Goal: Information Seeking & Learning: Learn about a topic

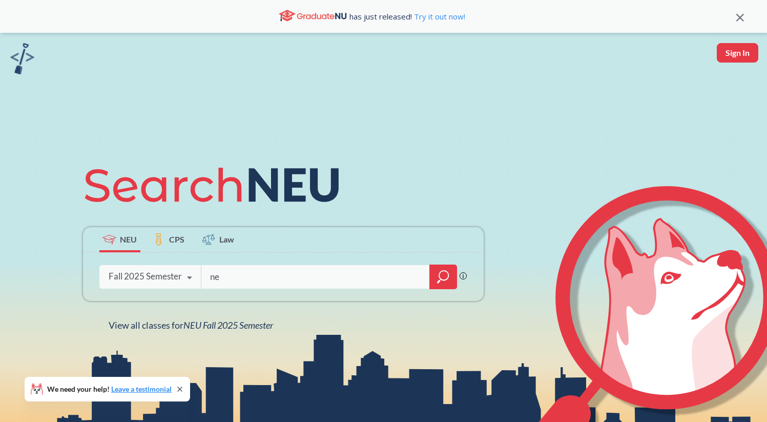
type input "n"
type input "[PERSON_NAME] 1300"
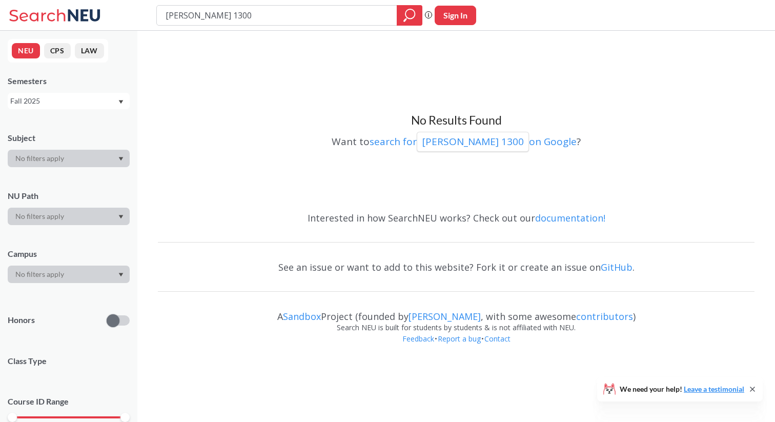
click at [49, 103] on div "Fall 2025" at bounding box center [63, 100] width 107 height 11
click at [60, 177] on span "Summer 1 2025" at bounding box center [39, 175] width 52 height 11
click at [63, 99] on div "Summer 1 2025" at bounding box center [63, 100] width 107 height 11
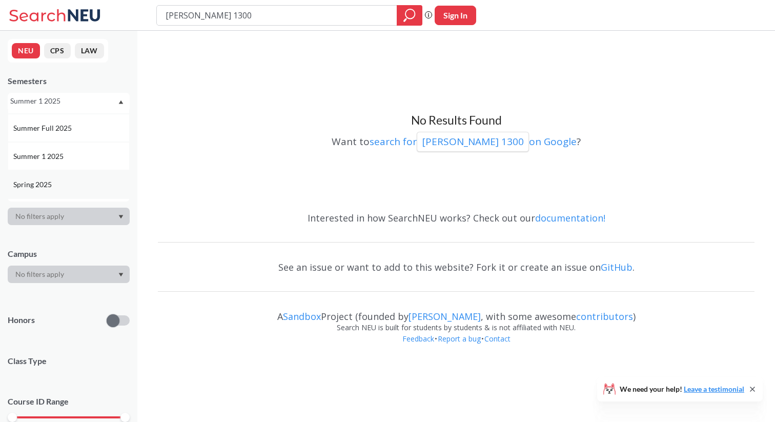
click at [67, 177] on div "Spring 2025" at bounding box center [69, 184] width 122 height 28
click at [78, 106] on div "Spring 2025" at bounding box center [63, 100] width 107 height 11
click at [80, 147] on div "Fall 2024" at bounding box center [71, 150] width 116 height 11
click at [80, 105] on div "Fall 2024" at bounding box center [63, 100] width 107 height 11
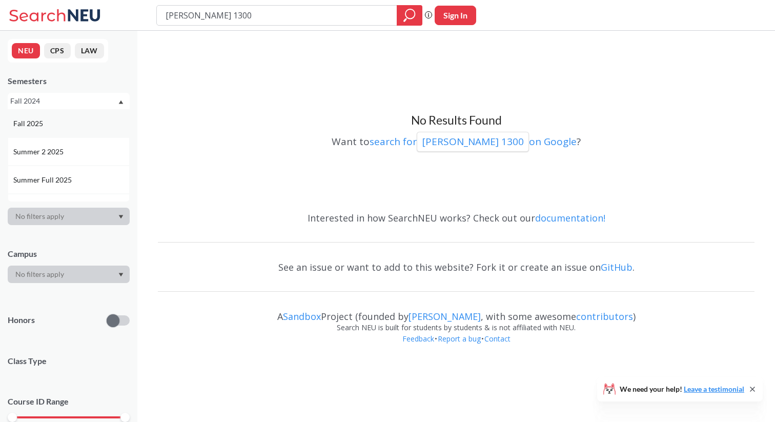
click at [81, 116] on div "Fall 2025" at bounding box center [69, 123] width 122 height 28
click at [193, 16] on input "[PERSON_NAME] 1300" at bounding box center [276, 15] width 225 height 17
type input "[PERSON_NAME] 14300"
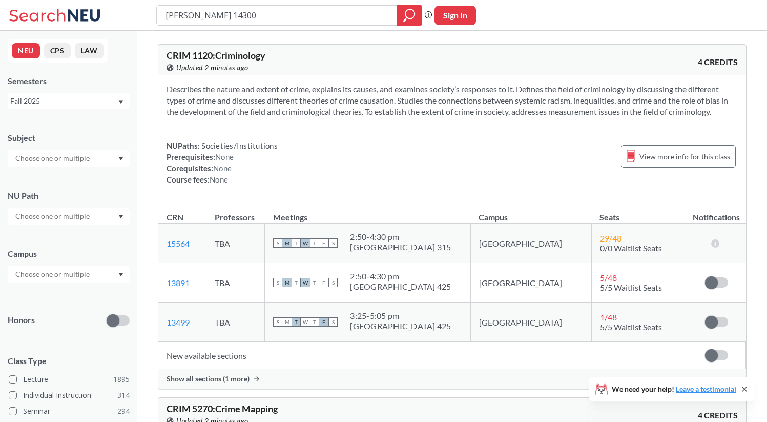
click at [199, 16] on input "[PERSON_NAME] 14300" at bounding box center [276, 15] width 225 height 17
type input "[PERSON_NAME] 1400"
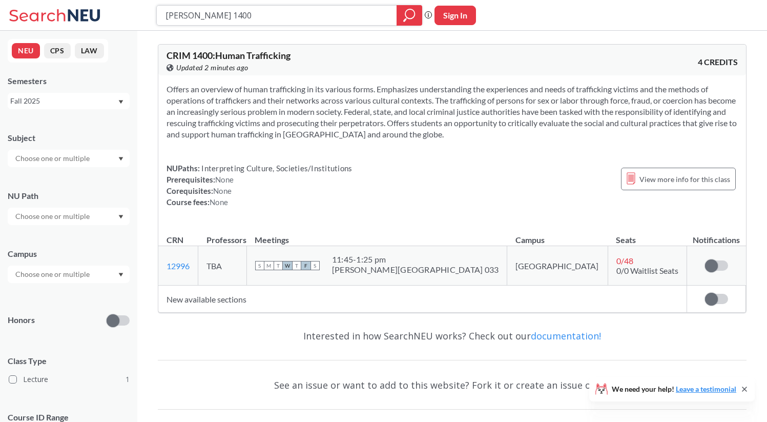
click at [193, 15] on input "[PERSON_NAME] 1400" at bounding box center [276, 15] width 225 height 17
type input "[PERSON_NAME] 1300"
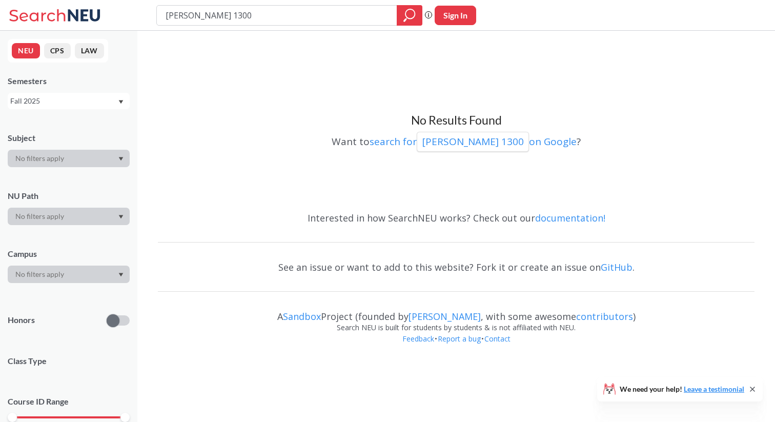
click at [105, 92] on div "Semesters Fall 2025" at bounding box center [69, 92] width 122 height 34
click at [105, 109] on div "NEU CPS LAW Semesters Fall 2025 Subject NU Path Campus Honors Class Type Course…" at bounding box center [68, 226] width 137 height 391
click at [91, 104] on div "Fall 2025" at bounding box center [63, 100] width 107 height 11
click at [82, 179] on div "Summer 1 2024" at bounding box center [71, 184] width 116 height 11
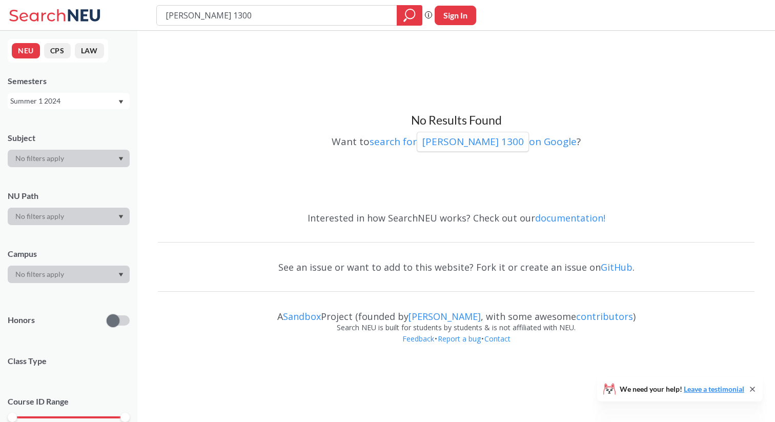
click at [80, 101] on div "Summer 1 2024" at bounding box center [63, 100] width 107 height 11
click at [80, 151] on div "Fall 2024" at bounding box center [71, 147] width 116 height 11
click at [80, 102] on div "Fall 2024" at bounding box center [63, 100] width 107 height 11
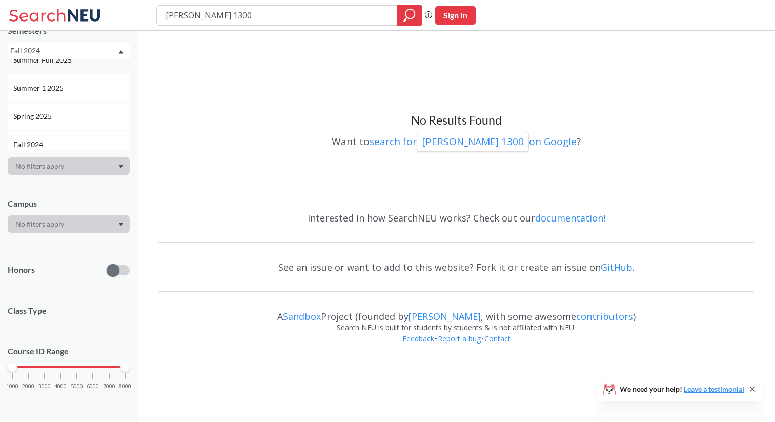
scroll to position [70, 0]
click at [77, 136] on div "Fall 2024" at bounding box center [69, 144] width 122 height 28
click at [77, 58] on div "Fall 2024" at bounding box center [69, 51] width 122 height 16
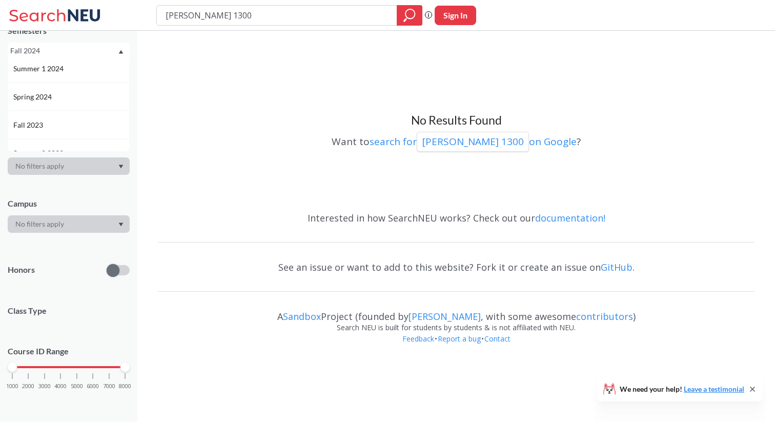
click at [74, 99] on div "Spring 2024" at bounding box center [71, 96] width 116 height 11
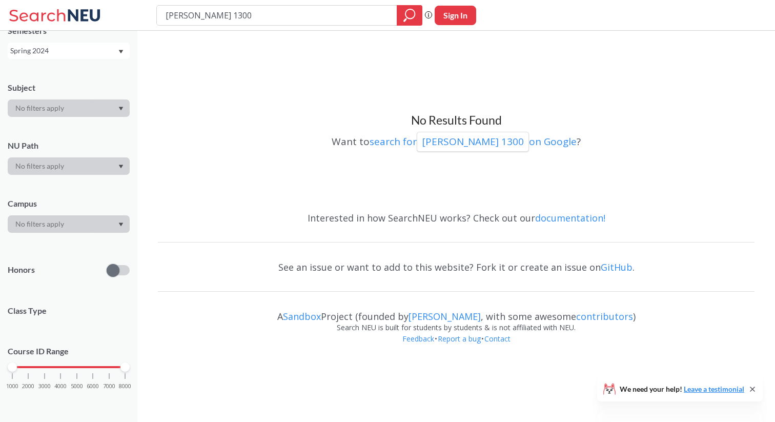
click at [78, 48] on div "Spring 2024" at bounding box center [63, 50] width 107 height 11
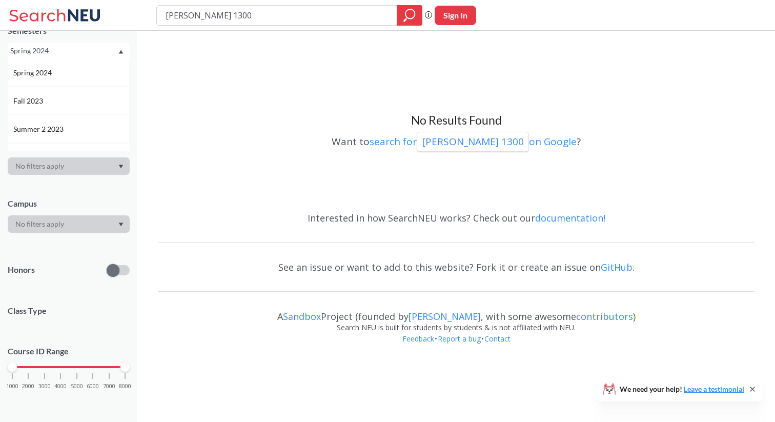
scroll to position [257, 0]
click at [80, 101] on div "Fall 2023" at bounding box center [71, 97] width 116 height 11
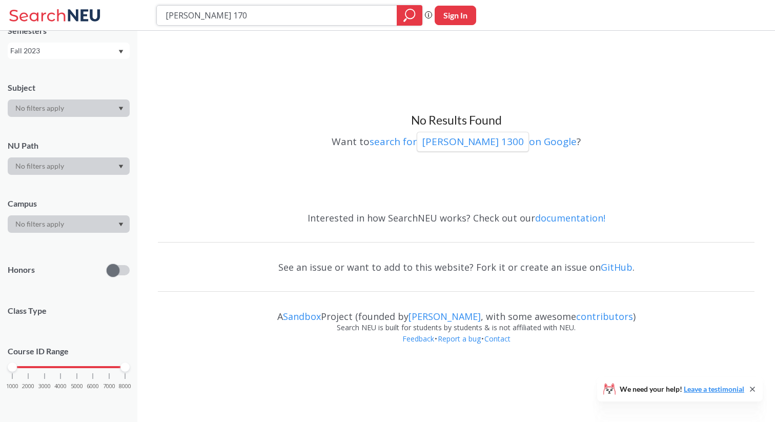
type input "[PERSON_NAME] 1700"
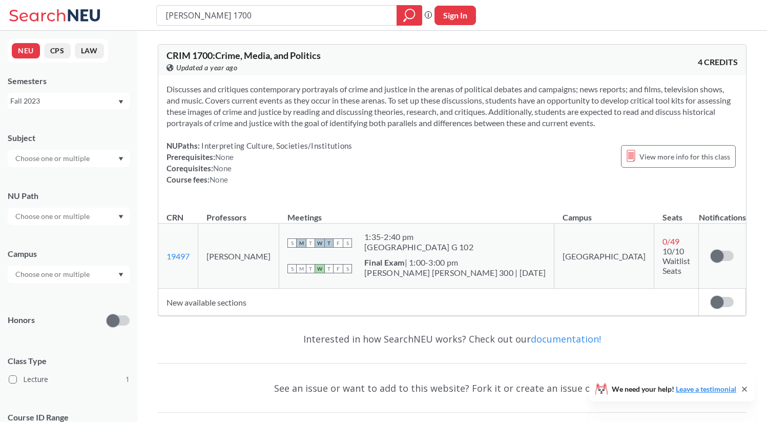
click at [24, 94] on div "Fall 2023" at bounding box center [69, 101] width 122 height 16
click at [30, 117] on div "Fall 2025" at bounding box center [69, 123] width 122 height 28
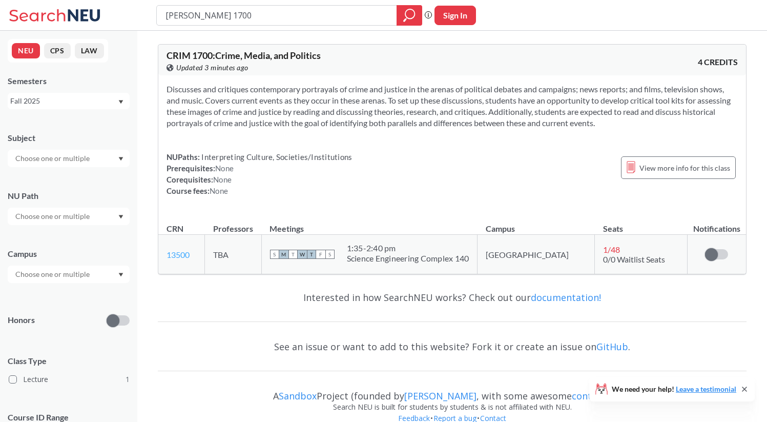
click at [176, 254] on link "13500" at bounding box center [177, 254] width 23 height 10
click at [681, 179] on div "View more info for this class" at bounding box center [678, 167] width 115 height 33
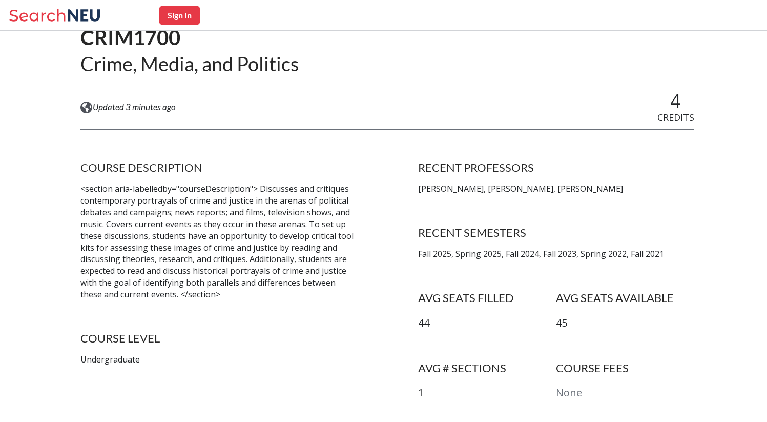
scroll to position [91, 0]
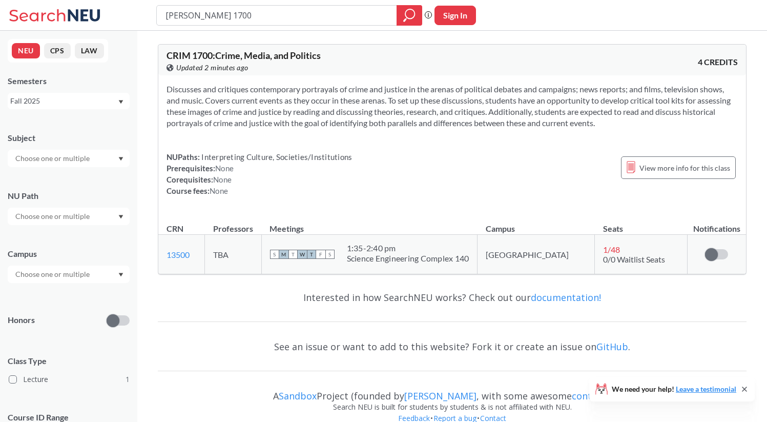
drag, startPoint x: 217, startPoint y: 8, endPoint x: 75, endPoint y: 8, distance: 141.9
click at [75, 8] on div "[PERSON_NAME] 1700 Phrase search guarantees the exact search appears in the res…" at bounding box center [383, 15] width 767 height 31
drag, startPoint x: 213, startPoint y: 16, endPoint x: 90, endPoint y: 6, distance: 123.9
click at [90, 6] on div "[PERSON_NAME] 1700 Phrase search guarantees the exact search appears in the res…" at bounding box center [383, 15] width 767 height 31
type input "how to be reasonably"
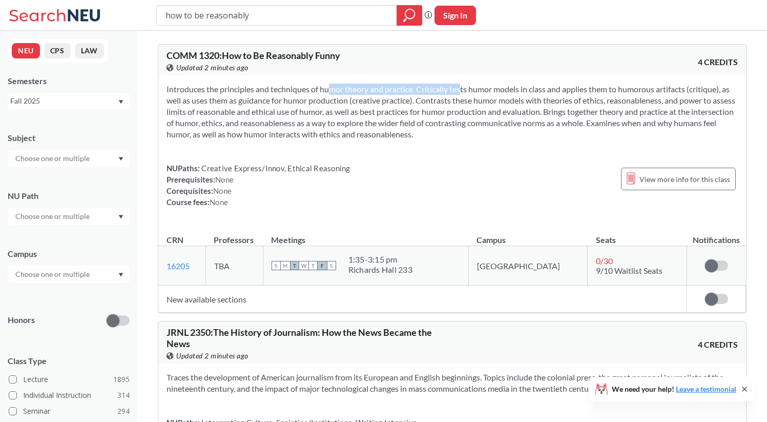
drag, startPoint x: 312, startPoint y: 93, endPoint x: 448, endPoint y: 92, distance: 135.8
click at [448, 93] on section "Introduces the principles and techniques of humor theory and practice. Critical…" at bounding box center [451, 112] width 571 height 56
click at [448, 92] on section "Introduces the principles and techniques of humor theory and practice. Critical…" at bounding box center [451, 112] width 571 height 56
drag, startPoint x: 546, startPoint y: 265, endPoint x: 627, endPoint y: 265, distance: 80.9
click at [627, 265] on tr "16205 View this section on Banner. TBA S M T W T F S 1:35 - 3:15 pm [PERSON_NAM…" at bounding box center [452, 265] width 588 height 39
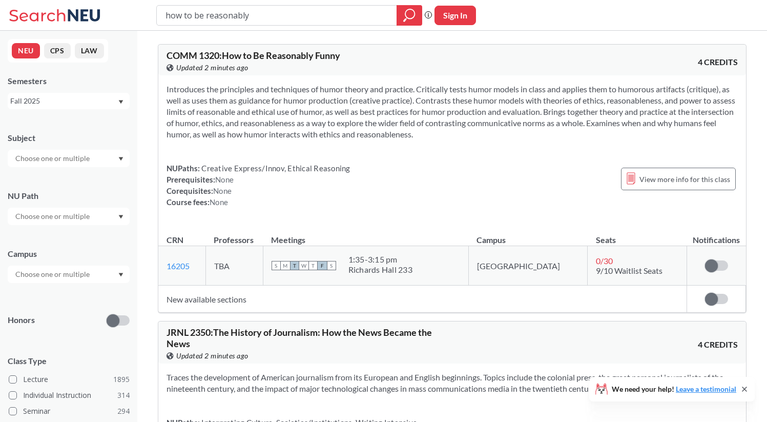
click at [588, 254] on td "0 / 30 9/10 Waitlist Seats" at bounding box center [637, 265] width 99 height 39
drag, startPoint x: 570, startPoint y: 259, endPoint x: 612, endPoint y: 259, distance: 42.0
click at [612, 259] on td "0 / 30 9/10 Waitlist Seats" at bounding box center [637, 265] width 99 height 39
click at [613, 253] on td "0 / 30 9/10 Waitlist Seats" at bounding box center [637, 265] width 99 height 39
click at [636, 186] on div "View more info for this class" at bounding box center [678, 179] width 115 height 23
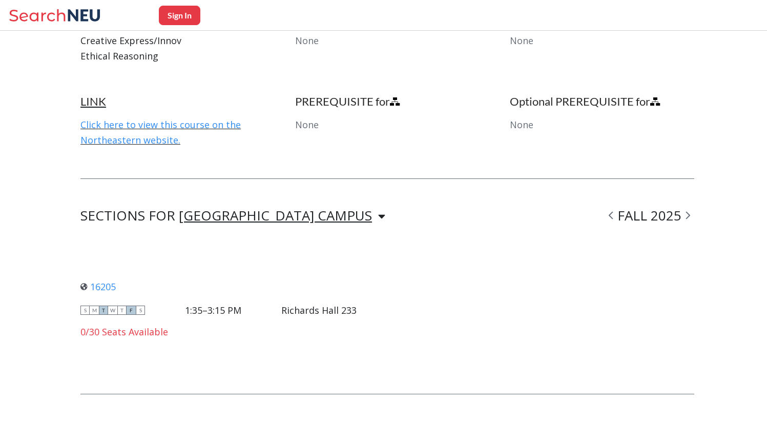
scroll to position [495, 0]
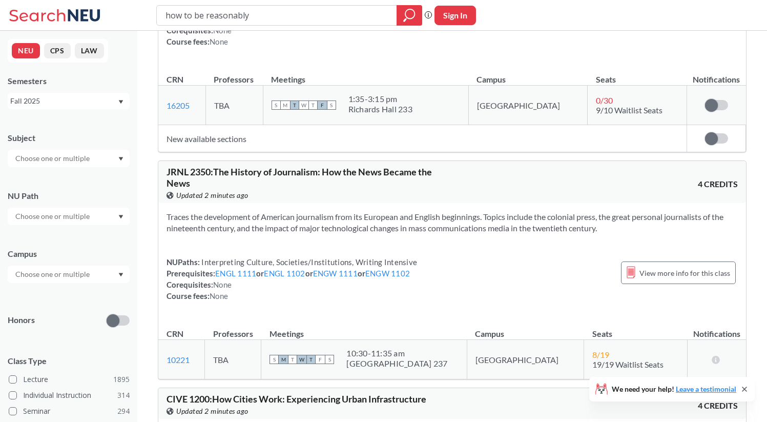
scroll to position [438, 0]
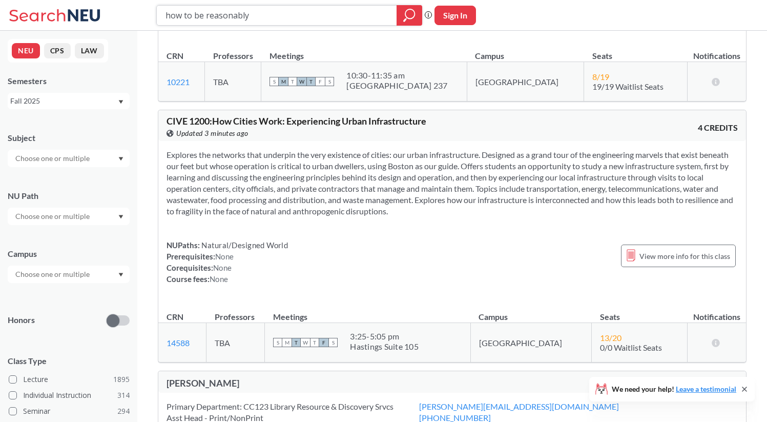
drag, startPoint x: 261, startPoint y: 14, endPoint x: 165, endPoint y: 13, distance: 95.3
click at [166, 12] on input "how to be reasonably" at bounding box center [276, 15] width 225 height 17
type input "c"
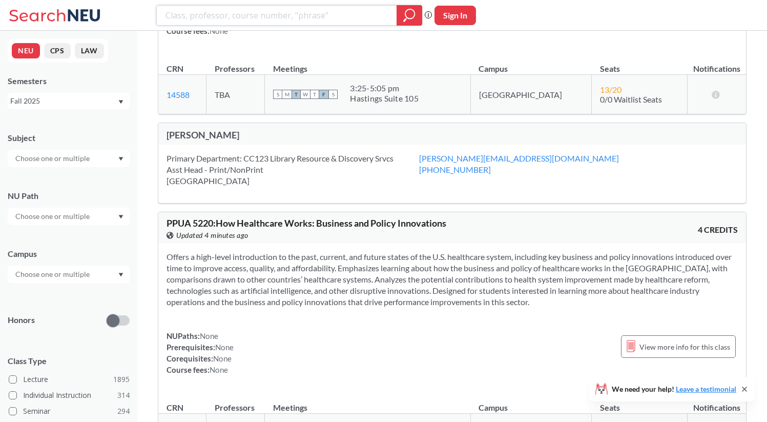
scroll to position [714, 0]
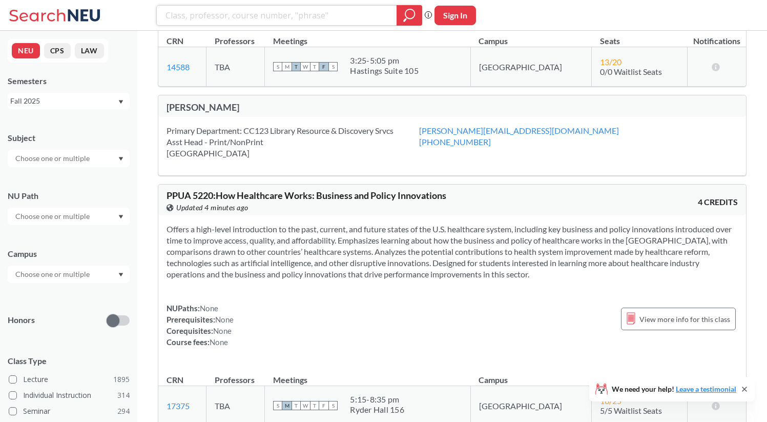
click at [234, 21] on input "search" at bounding box center [276, 15] width 225 height 17
type input "artd 2000"
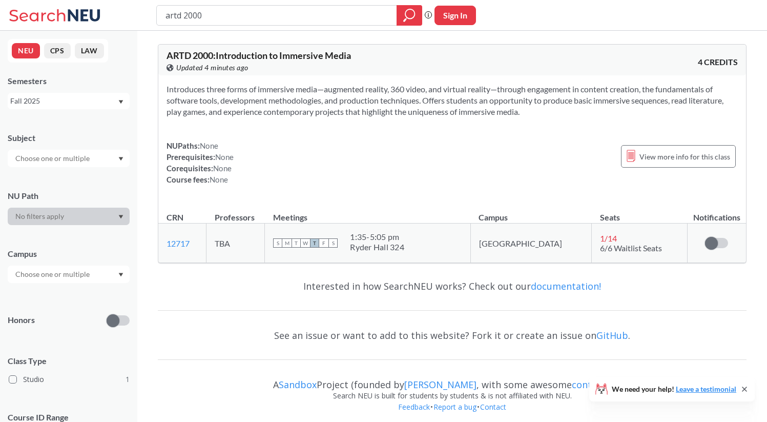
click at [52, 107] on div "Fall 2025" at bounding box center [69, 101] width 122 height 16
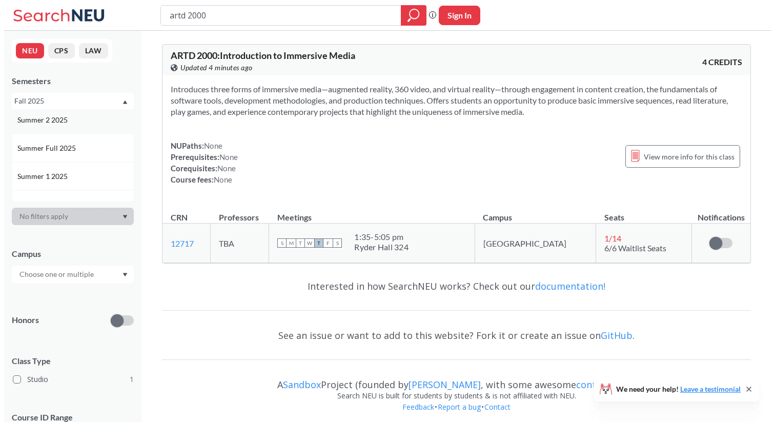
scroll to position [47, 0]
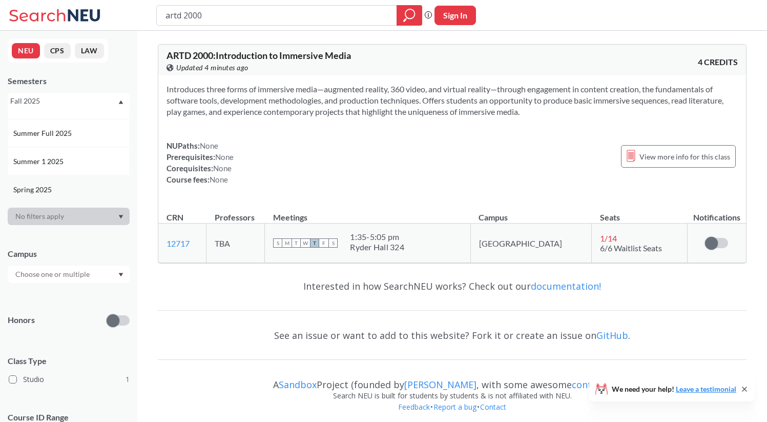
click at [72, 186] on div "Spring 2025" at bounding box center [71, 189] width 116 height 11
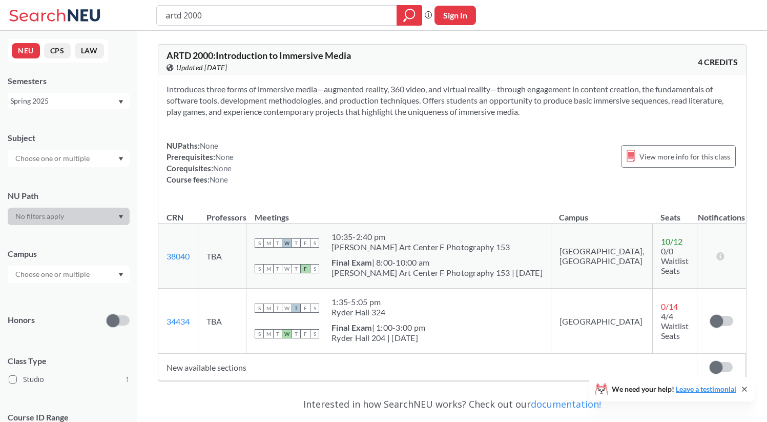
click at [68, 105] on div "Spring 2025" at bounding box center [63, 100] width 107 height 11
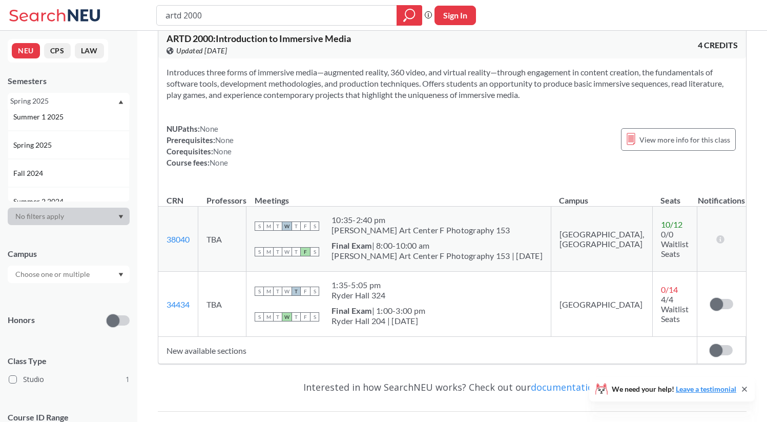
scroll to position [138, 0]
click at [71, 122] on div "Fall 2024" at bounding box center [71, 125] width 116 height 11
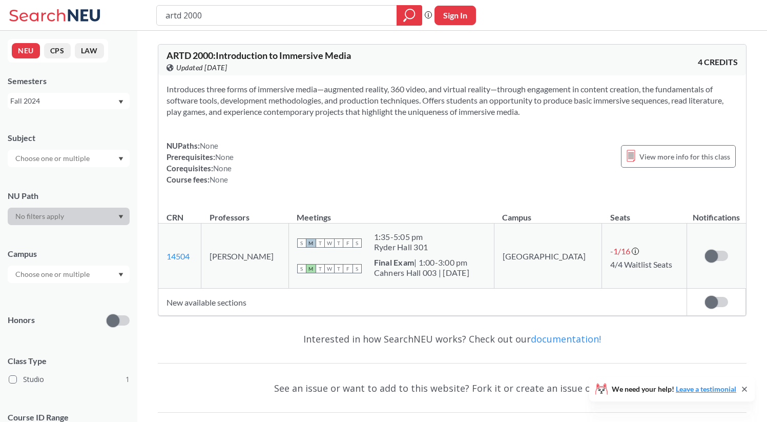
click at [75, 101] on div "Fall 2024" at bounding box center [63, 100] width 107 height 11
click at [66, 122] on div "Spring 2025" at bounding box center [71, 118] width 116 height 11
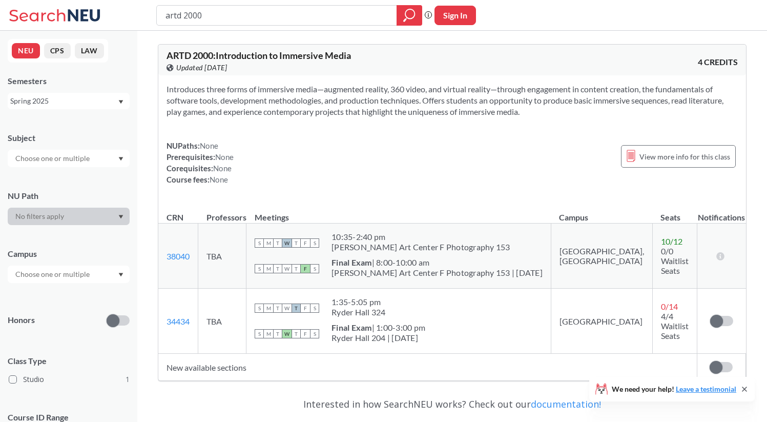
click at [63, 101] on div "Spring 2025" at bounding box center [63, 100] width 107 height 11
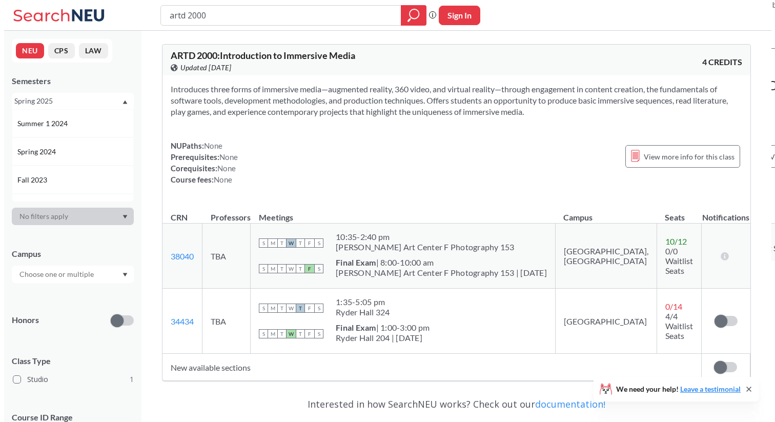
scroll to position [226, 0]
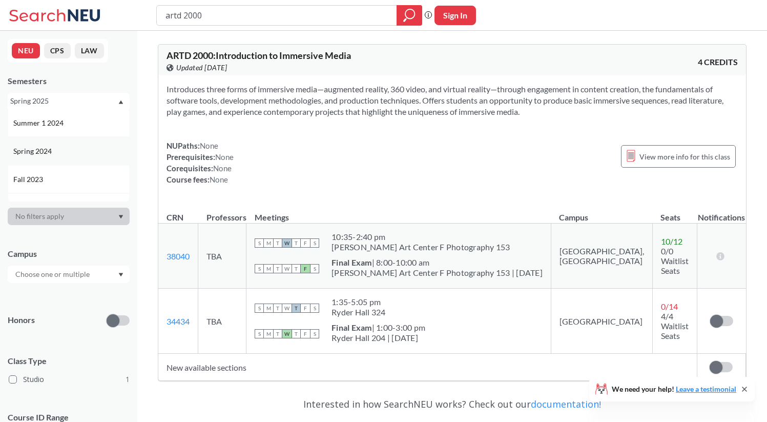
click at [61, 151] on div "Spring 2024" at bounding box center [71, 150] width 116 height 11
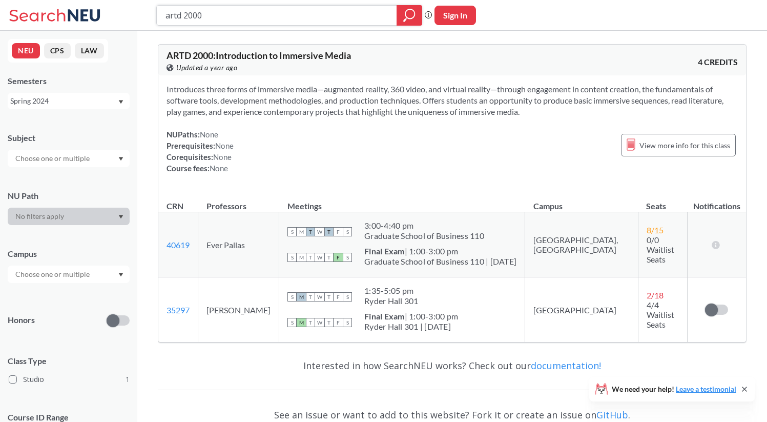
drag, startPoint x: 274, startPoint y: 13, endPoint x: 106, endPoint y: -14, distance: 170.3
click at [106, 0] on html "artd 2000 Phrase search guarantees the exact search appears in the results. Ex.…" at bounding box center [383, 211] width 767 height 422
type input "envr 1103"
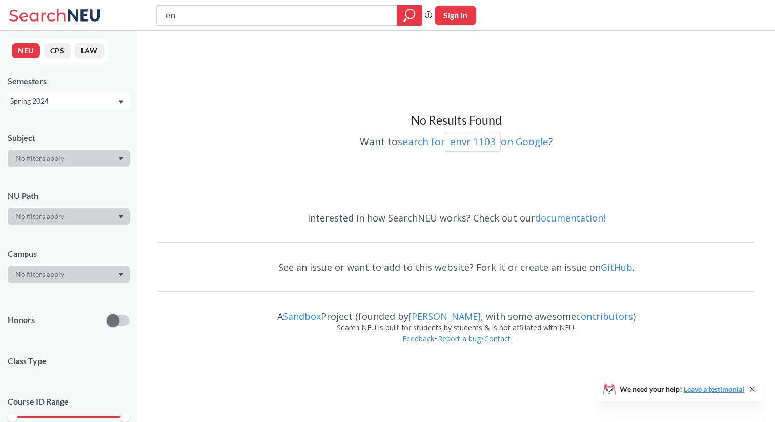
type input "e"
type input "dinosaur"
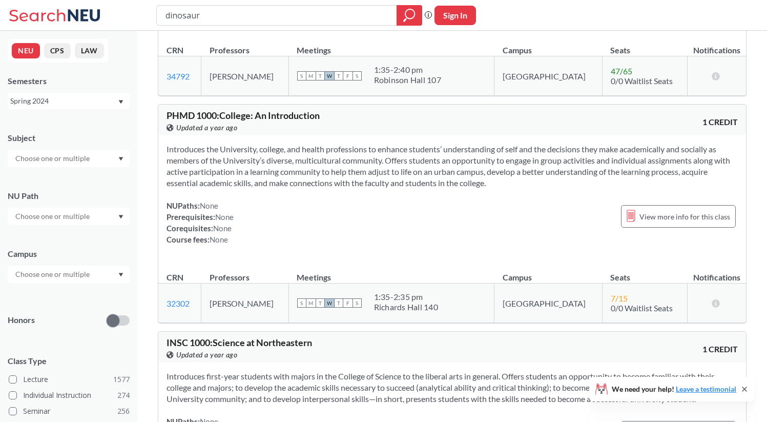
scroll to position [3021, 0]
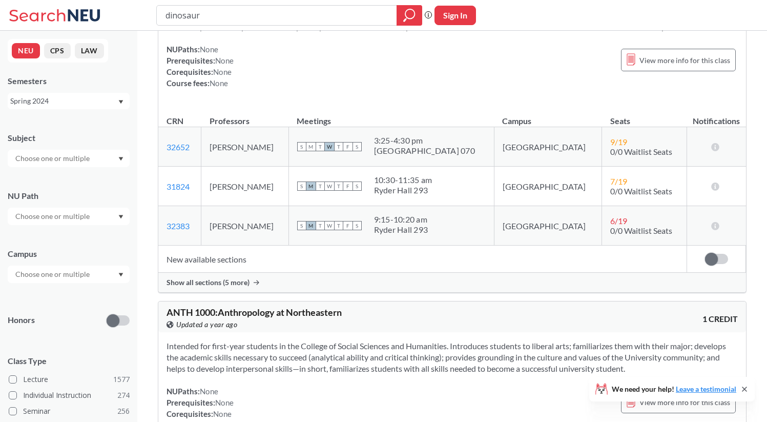
drag, startPoint x: 383, startPoint y: 15, endPoint x: 70, endPoint y: -15, distance: 314.5
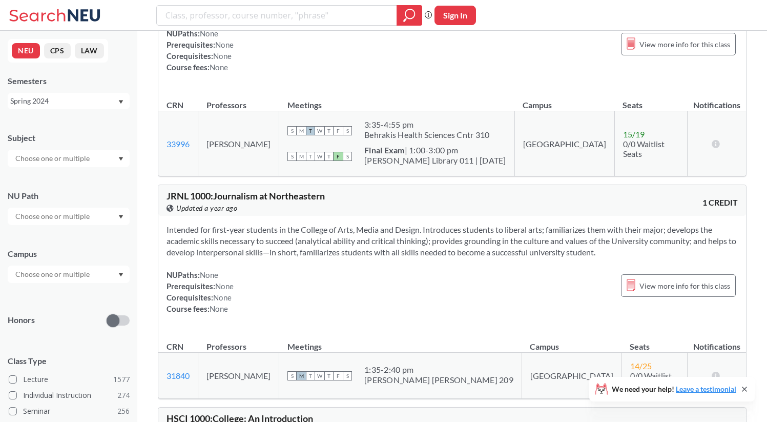
scroll to position [3425, 0]
